Goal: Task Accomplishment & Management: Complete application form

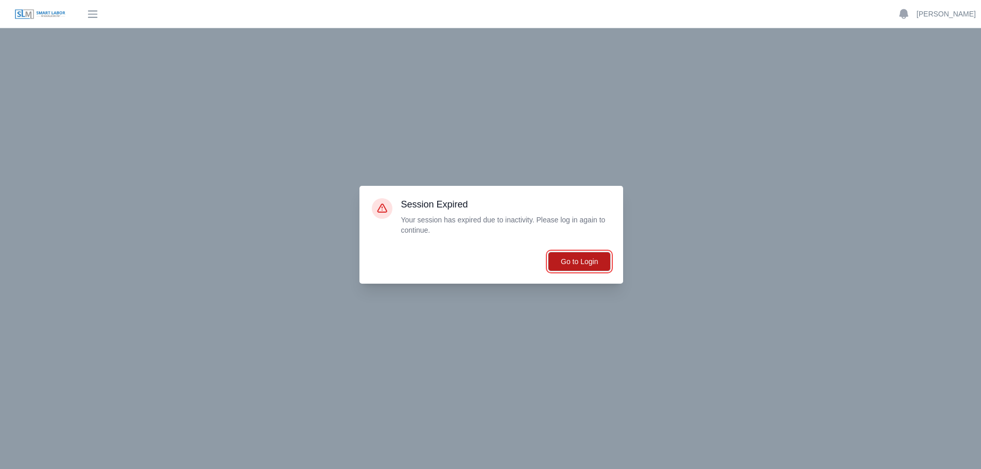
click at [578, 261] on button "Go to Login" at bounding box center [579, 262] width 63 height 20
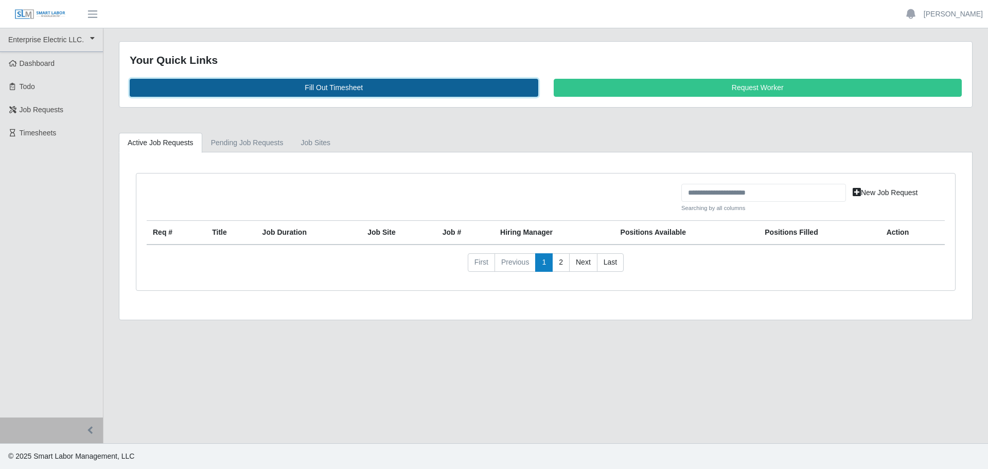
click at [337, 89] on link "Fill Out Timesheet" at bounding box center [334, 88] width 409 height 18
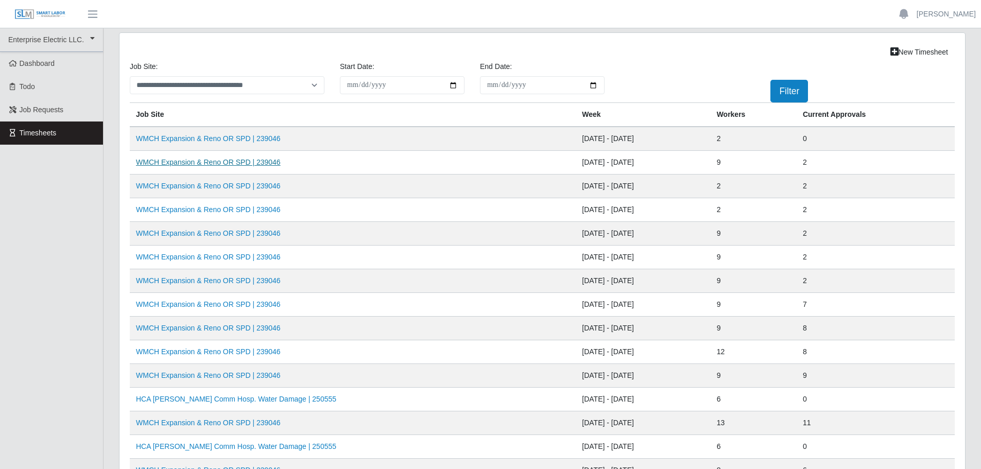
click at [197, 164] on link "WMCH Expansion & Reno OR SPD | 239046" at bounding box center [208, 162] width 145 height 8
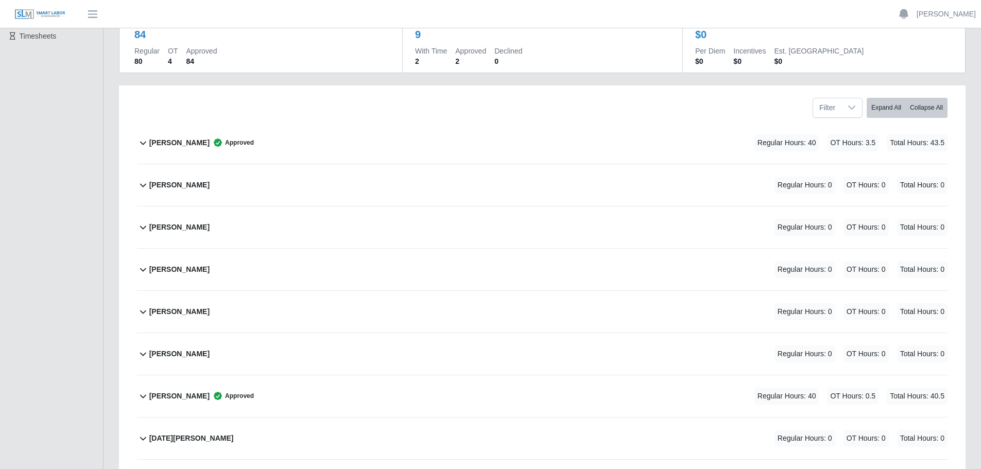
scroll to position [206, 0]
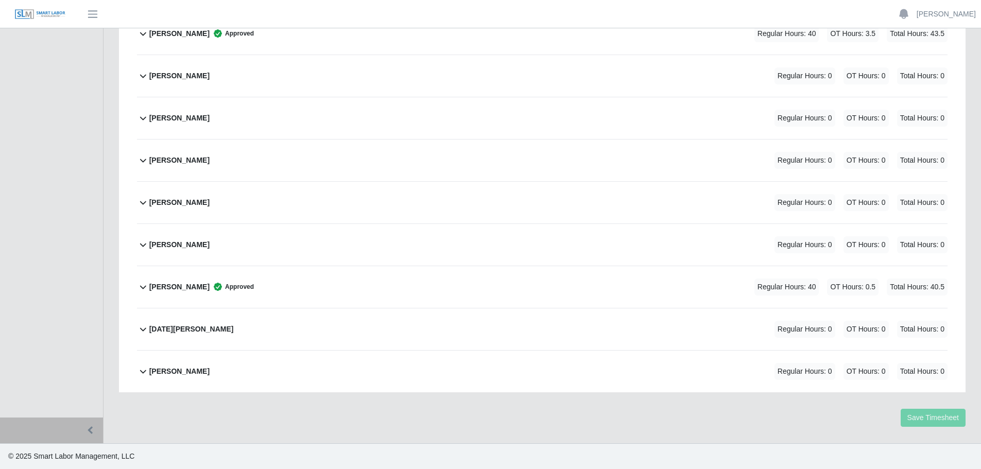
click at [188, 288] on b "[PERSON_NAME]" at bounding box center [179, 287] width 60 height 11
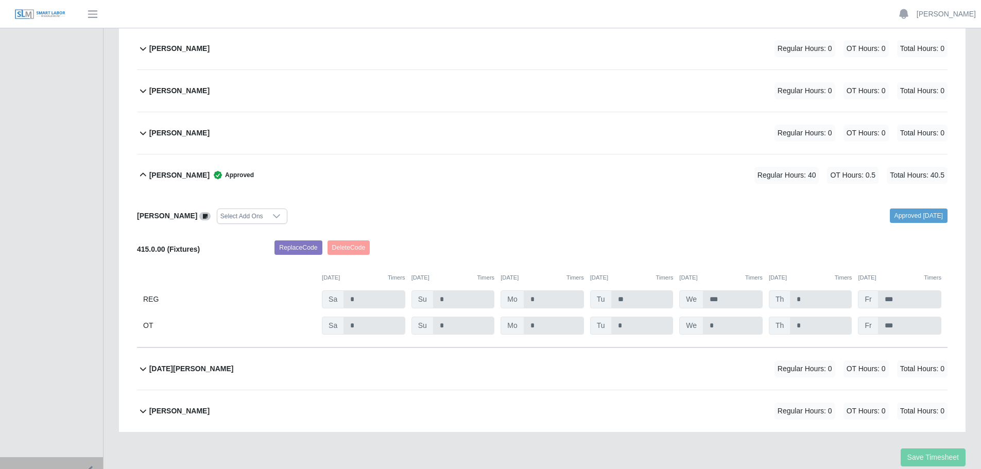
scroll to position [357, 0]
